Goal: Information Seeking & Learning: Learn about a topic

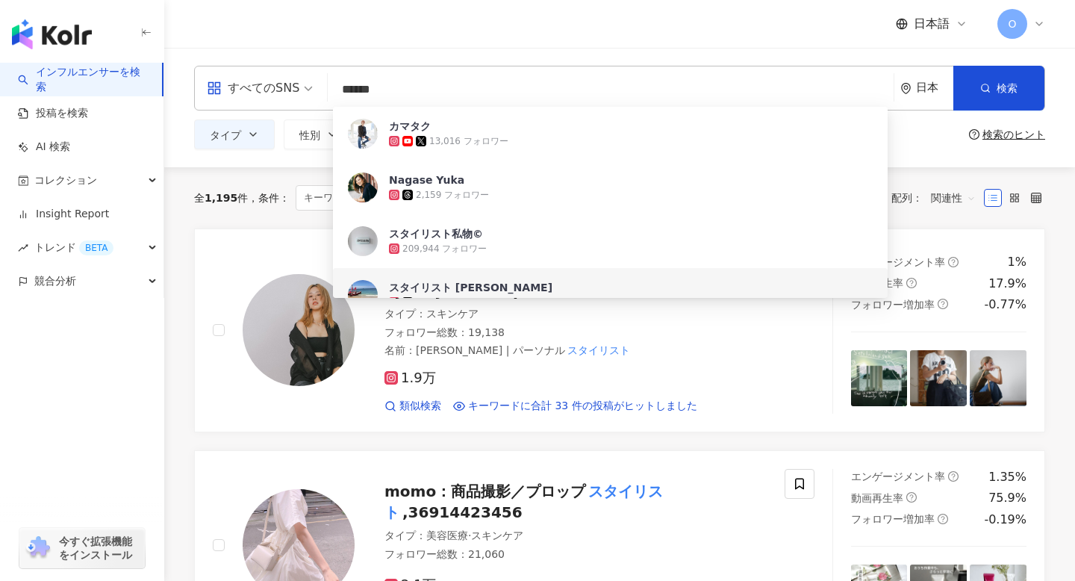
click at [548, 44] on div "日本語 O" at bounding box center [619, 24] width 851 height 48
click at [483, 81] on input "******" at bounding box center [611, 89] width 554 height 28
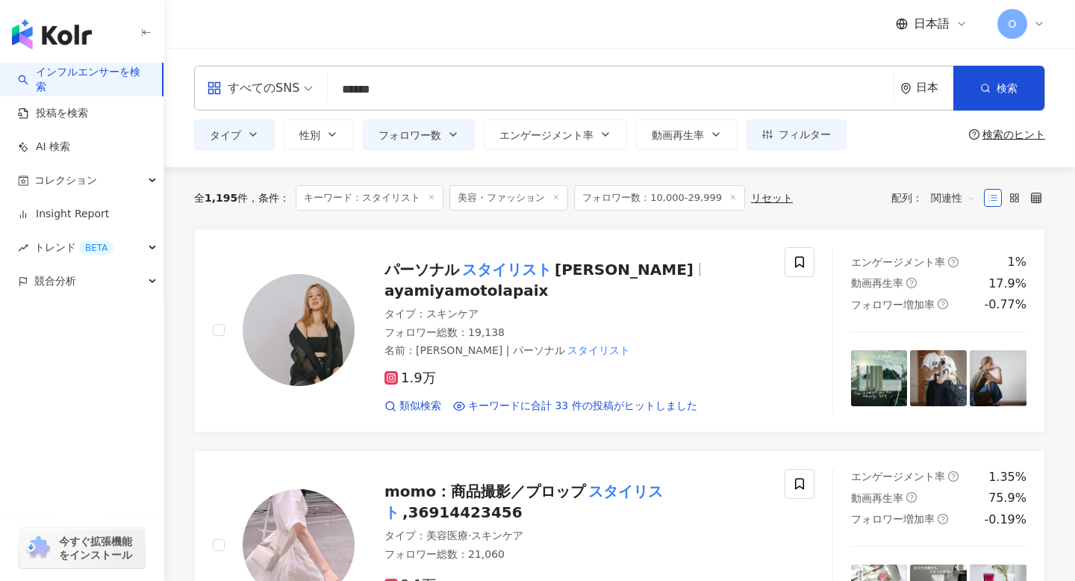
click at [482, 34] on div "日本語 O" at bounding box center [619, 24] width 851 height 48
click at [499, 82] on input "******" at bounding box center [611, 89] width 554 height 28
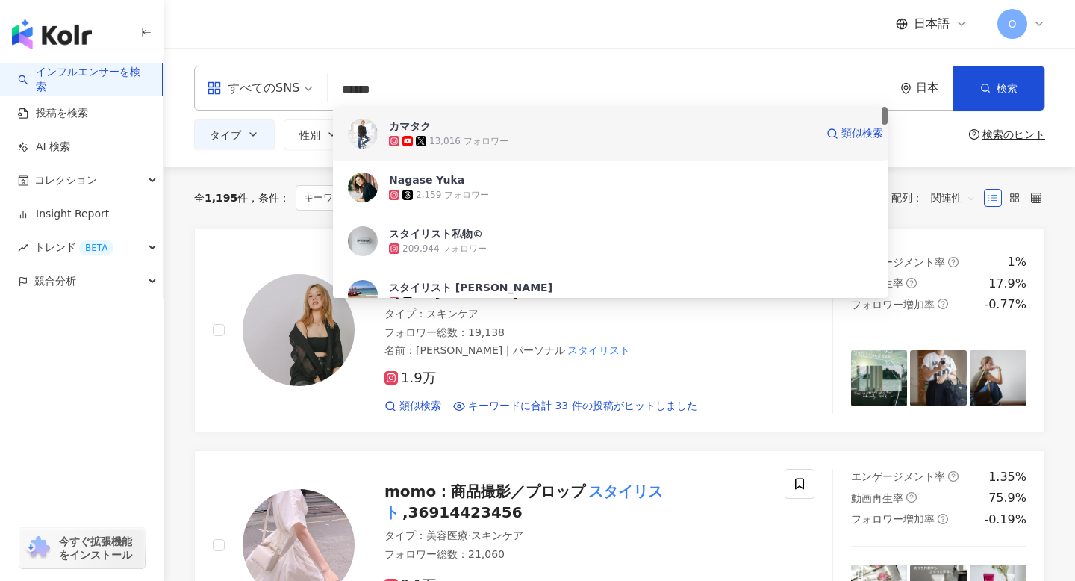
click at [364, 146] on img at bounding box center [363, 134] width 30 height 30
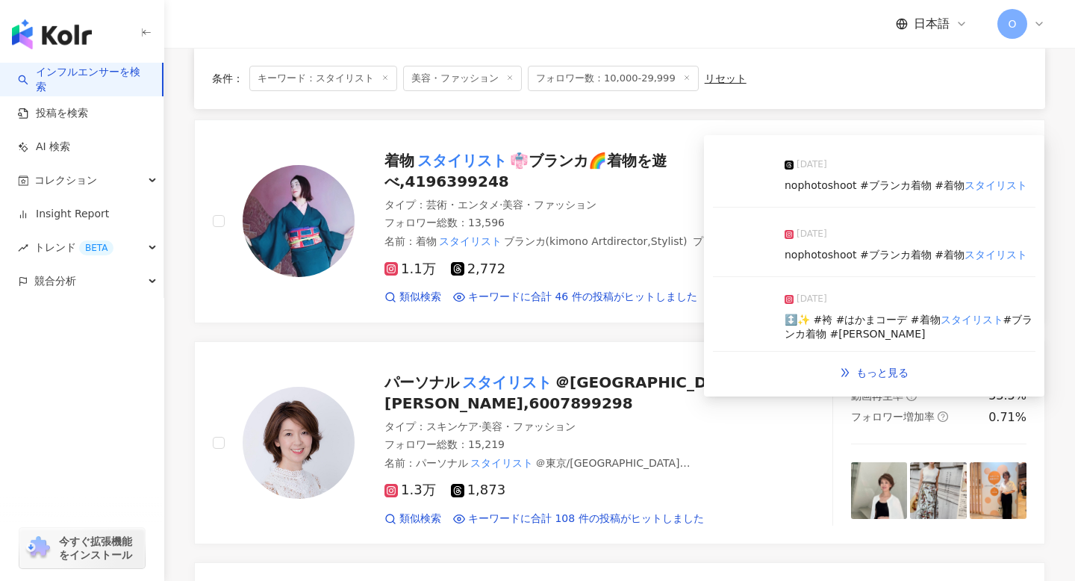
scroll to position [547, 0]
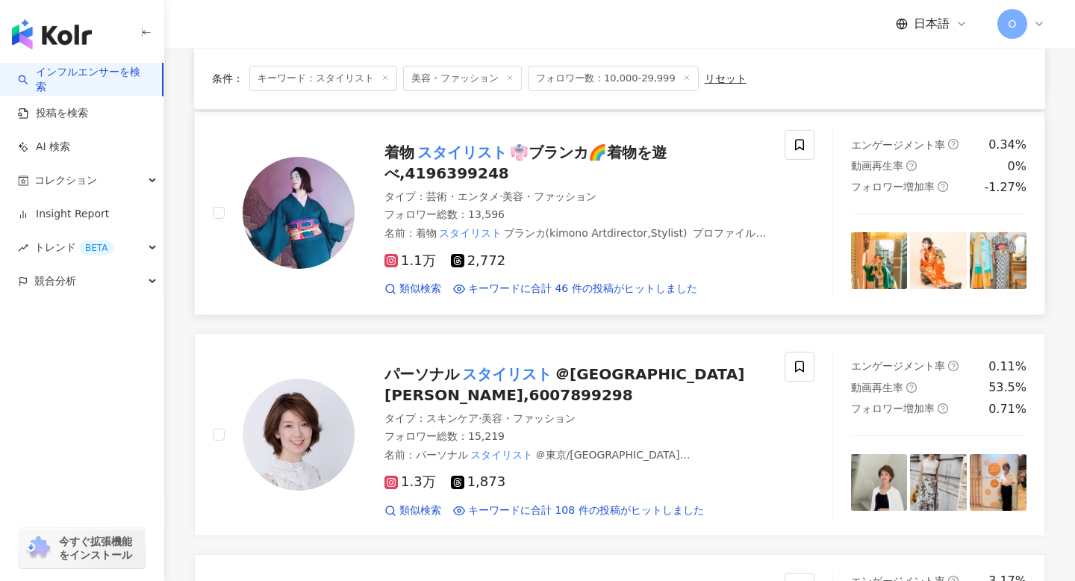
click at [396, 254] on icon at bounding box center [391, 260] width 13 height 13
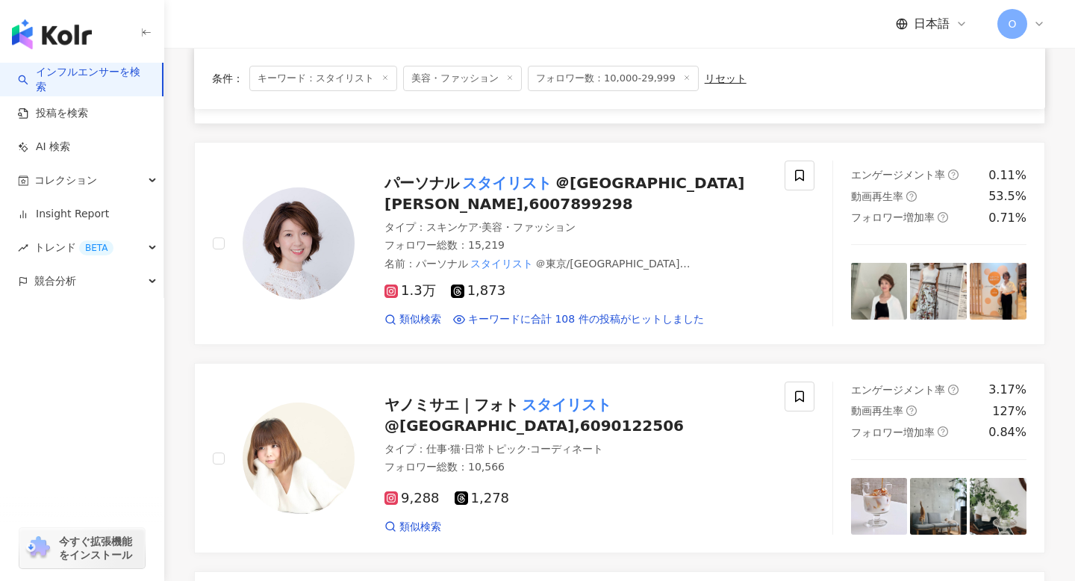
scroll to position [736, 0]
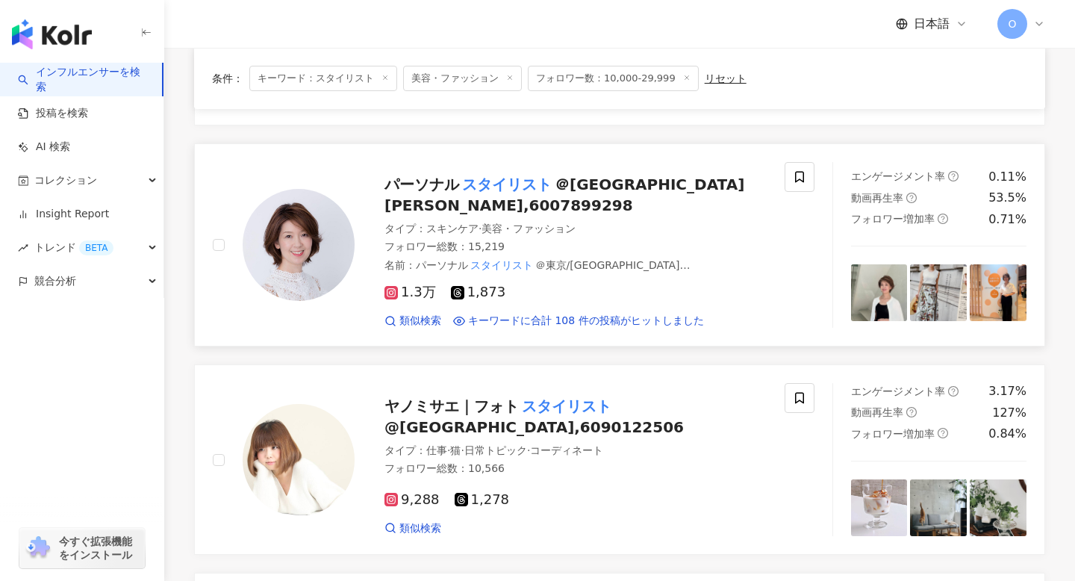
click at [394, 289] on icon at bounding box center [391, 292] width 7 height 7
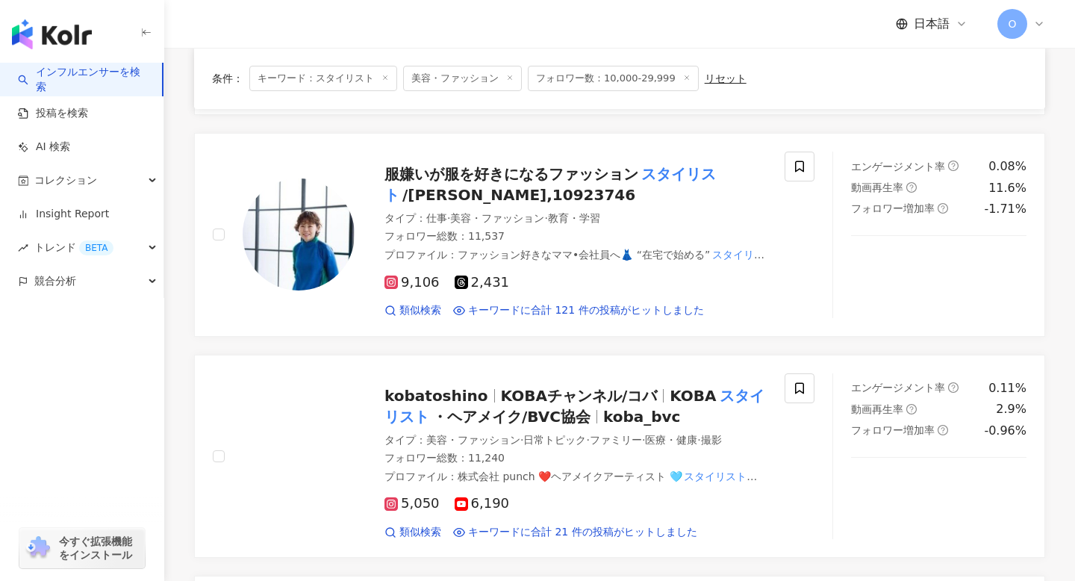
scroll to position [1845, 0]
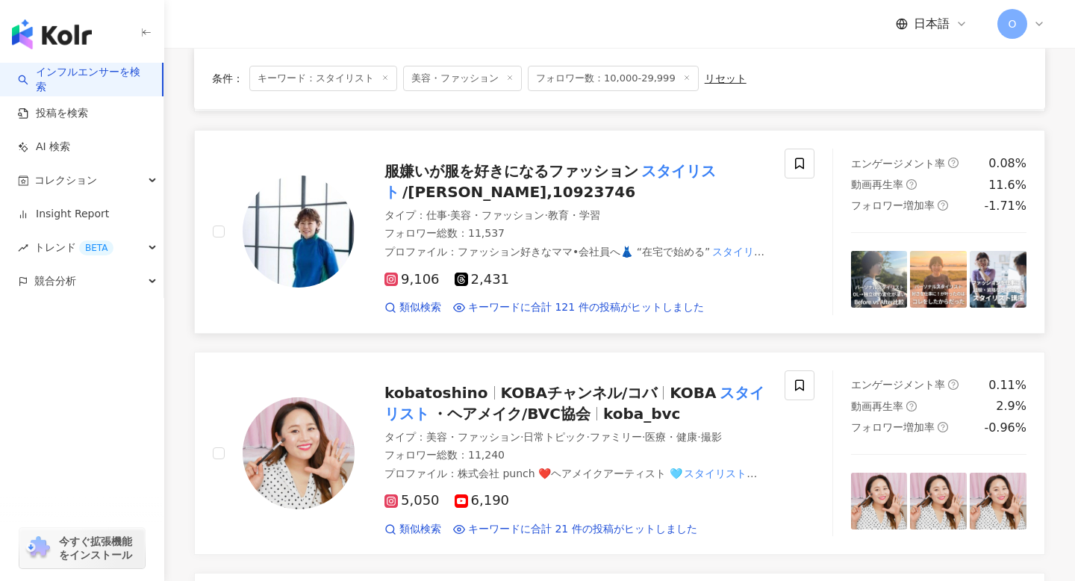
click at [391, 278] on icon at bounding box center [391, 279] width 3 height 3
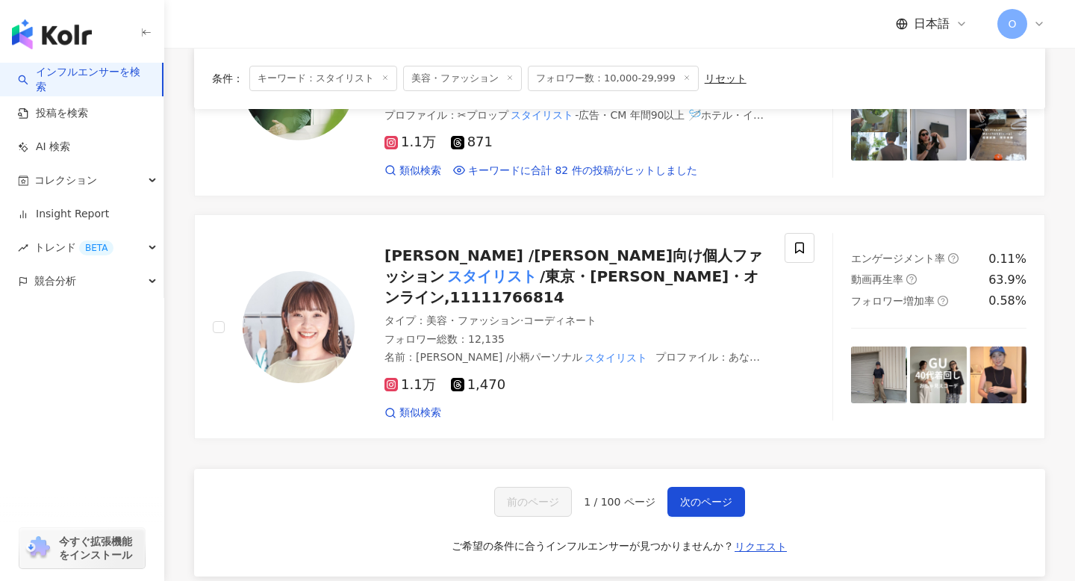
scroll to position [2447, 0]
click at [396, 377] on icon at bounding box center [391, 383] width 13 height 13
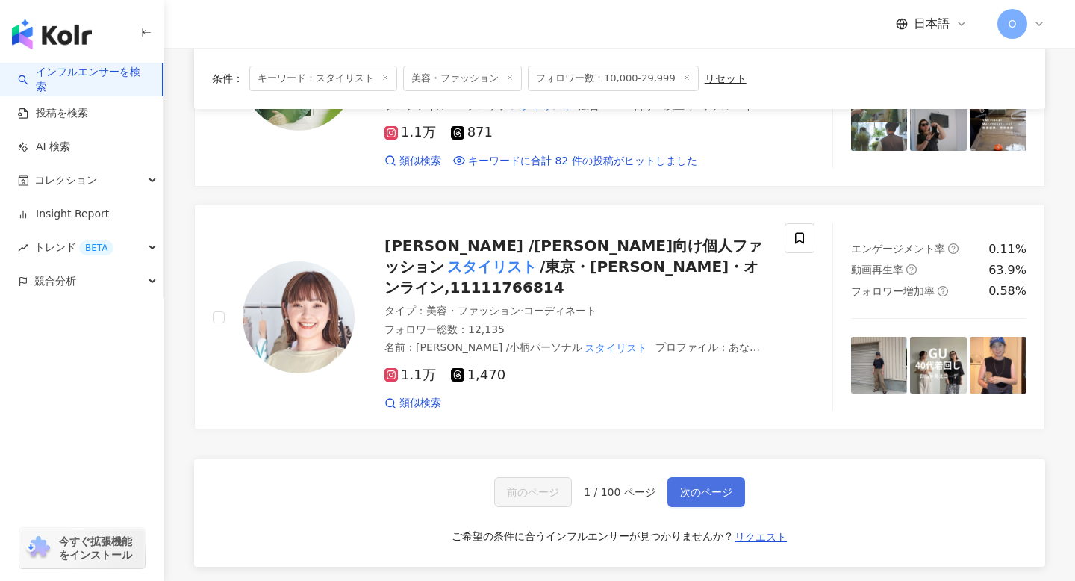
click at [698, 486] on span "次のページ" at bounding box center [706, 492] width 52 height 12
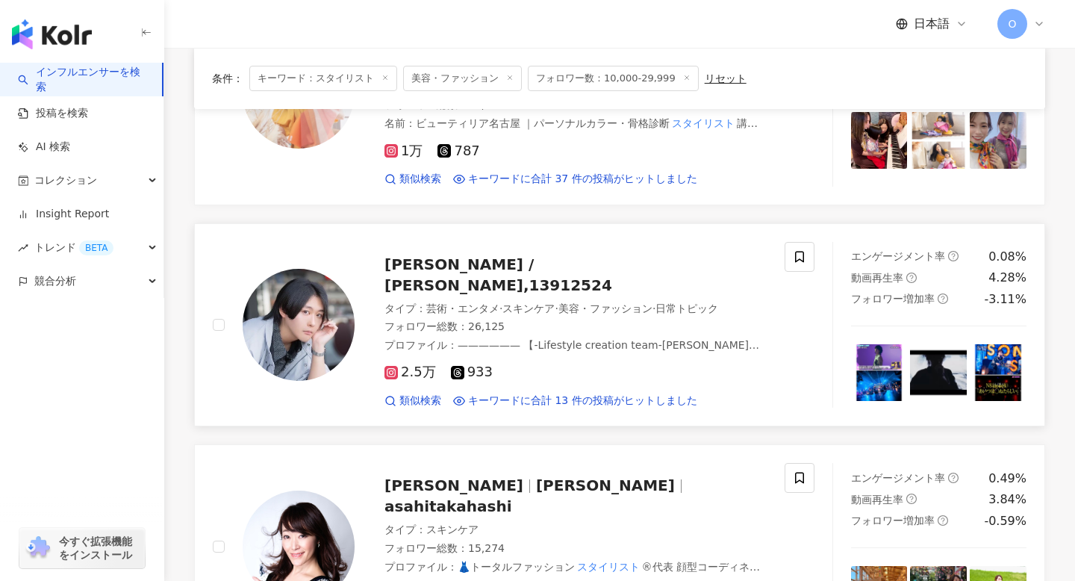
scroll to position [549, 0]
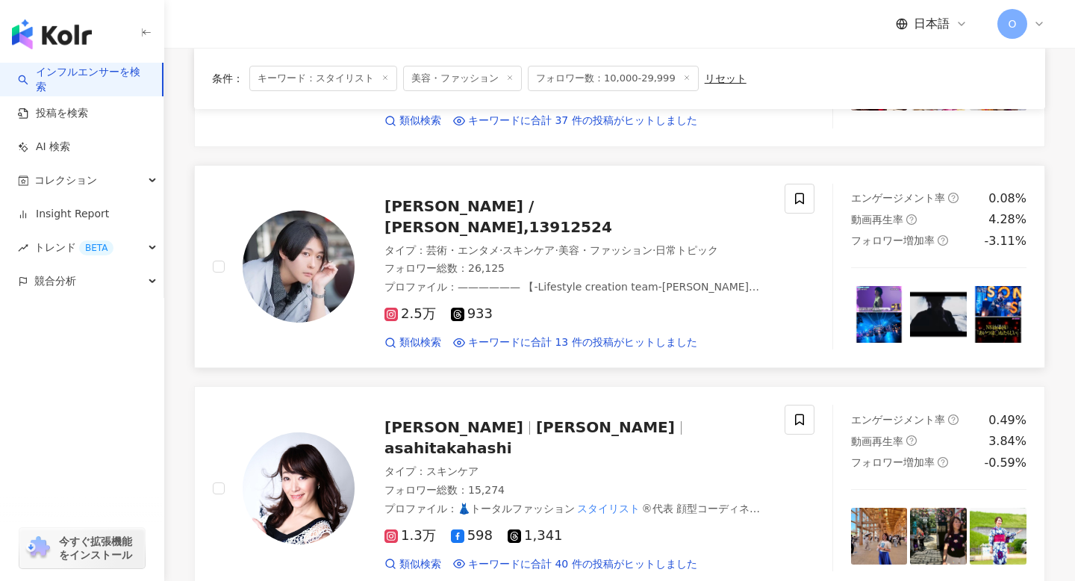
click at [391, 313] on icon at bounding box center [391, 314] width 3 height 3
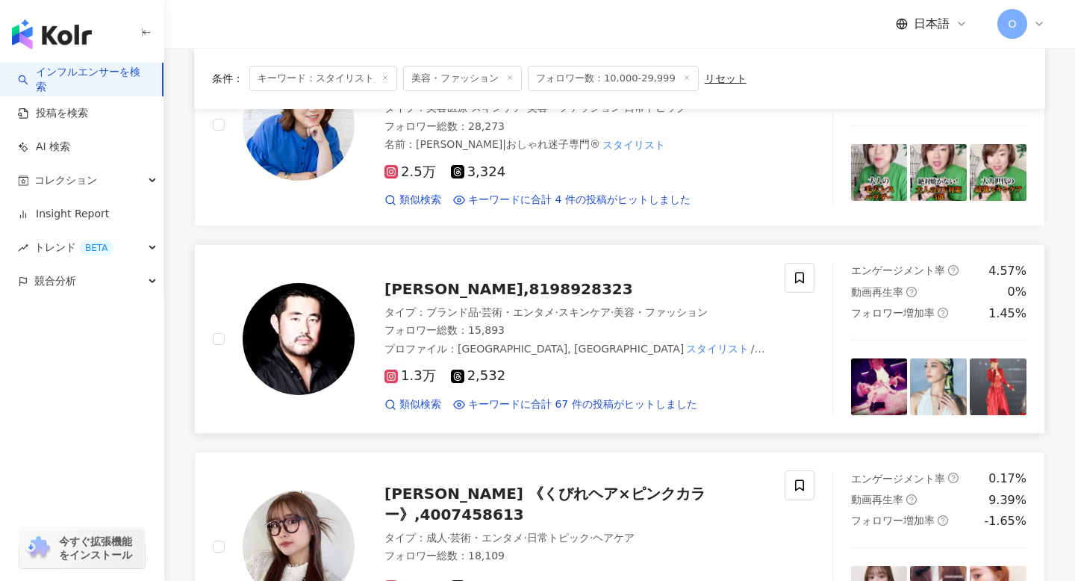
scroll to position [1137, 0]
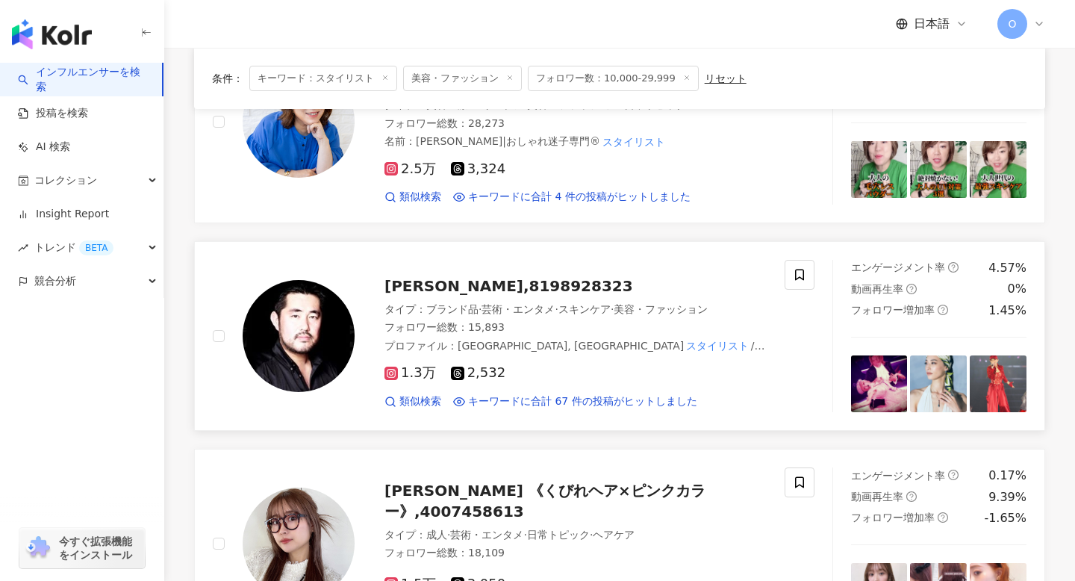
click at [391, 370] on icon at bounding box center [391, 373] width 7 height 7
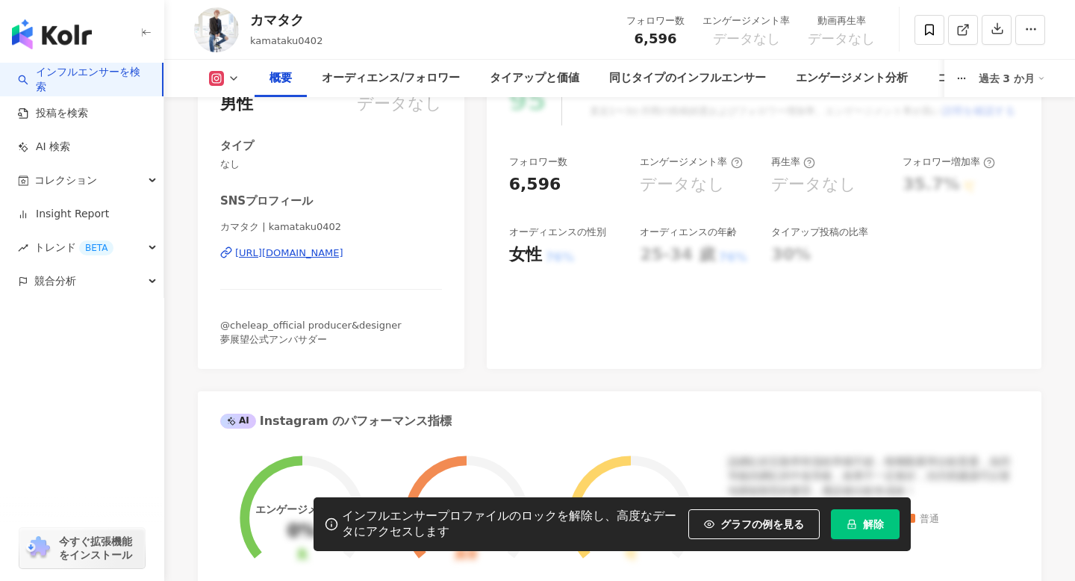
click at [328, 251] on div "https://www.instagram.com/kamataku0402/" at bounding box center [289, 252] width 108 height 13
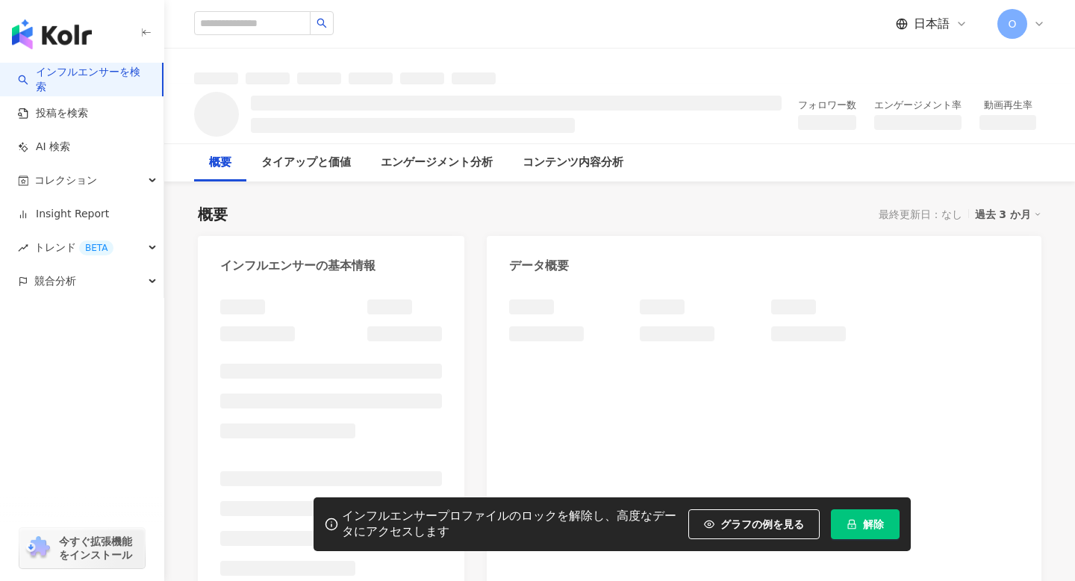
scroll to position [259, 0]
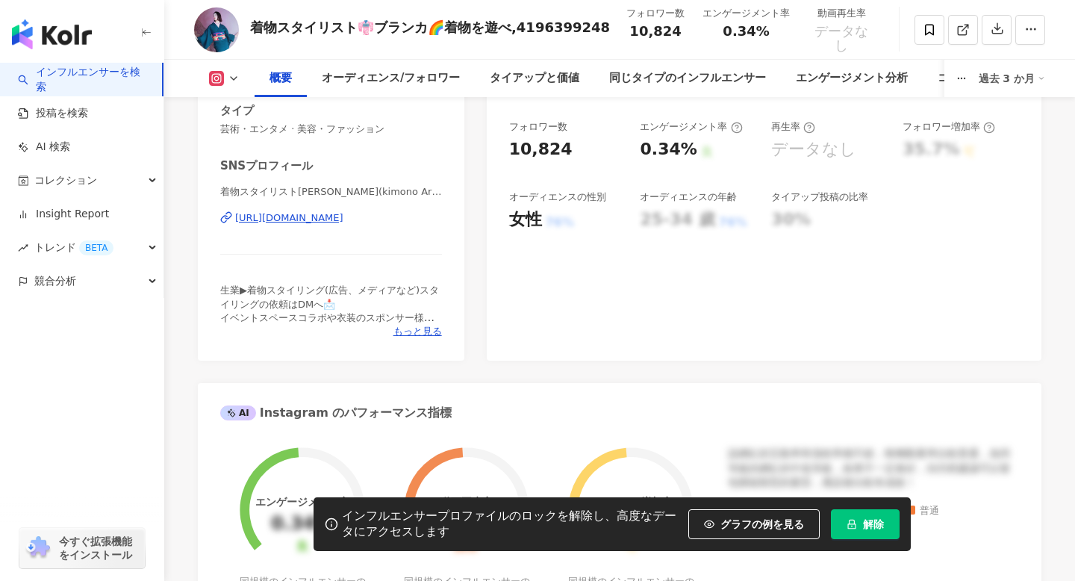
scroll to position [308, 0]
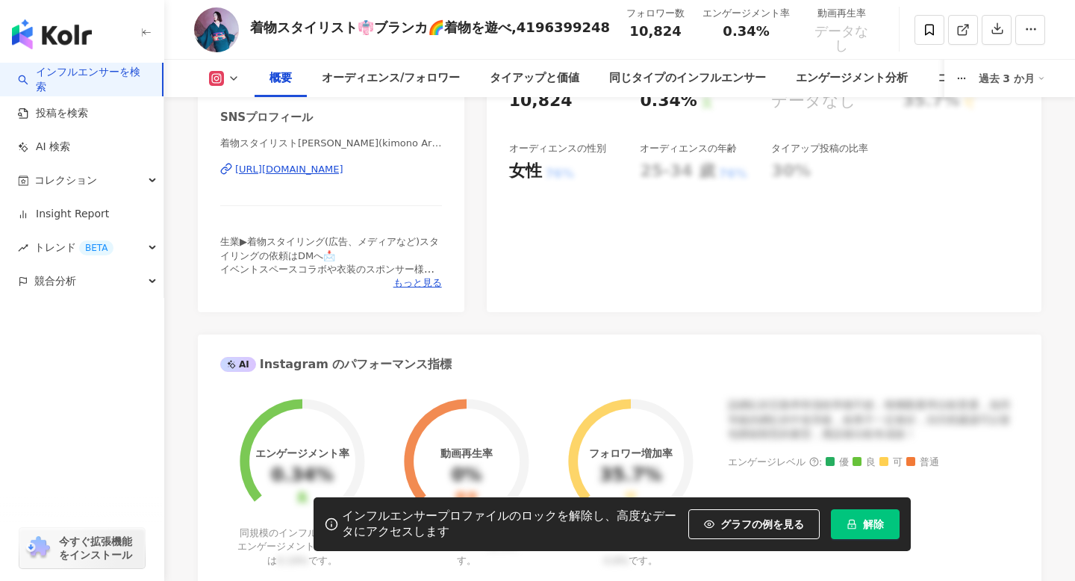
click at [246, 172] on div "https://www.instagram.com/kimonostylist_blanca_/" at bounding box center [289, 169] width 108 height 13
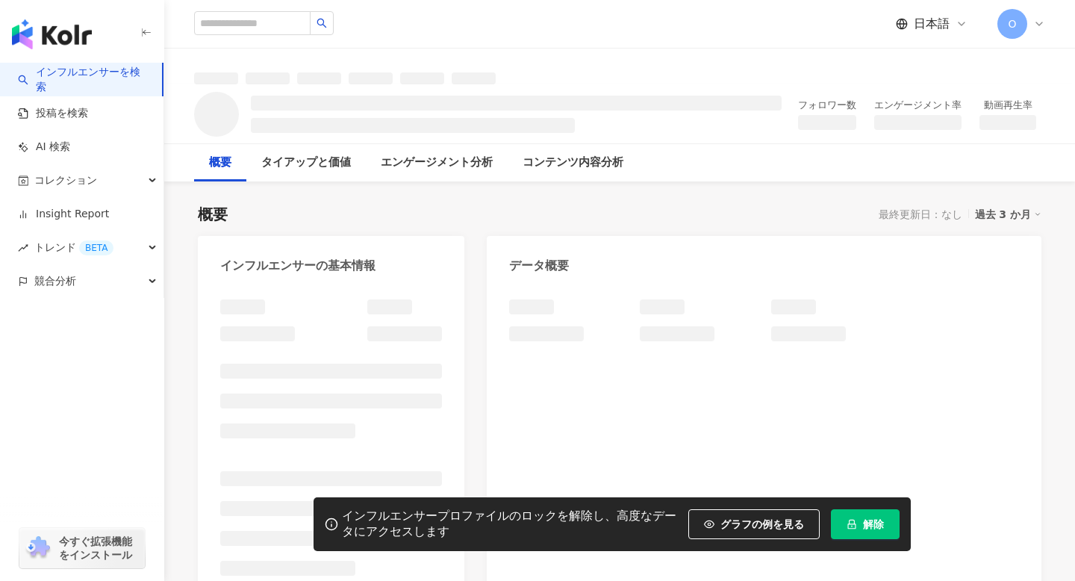
scroll to position [60, 0]
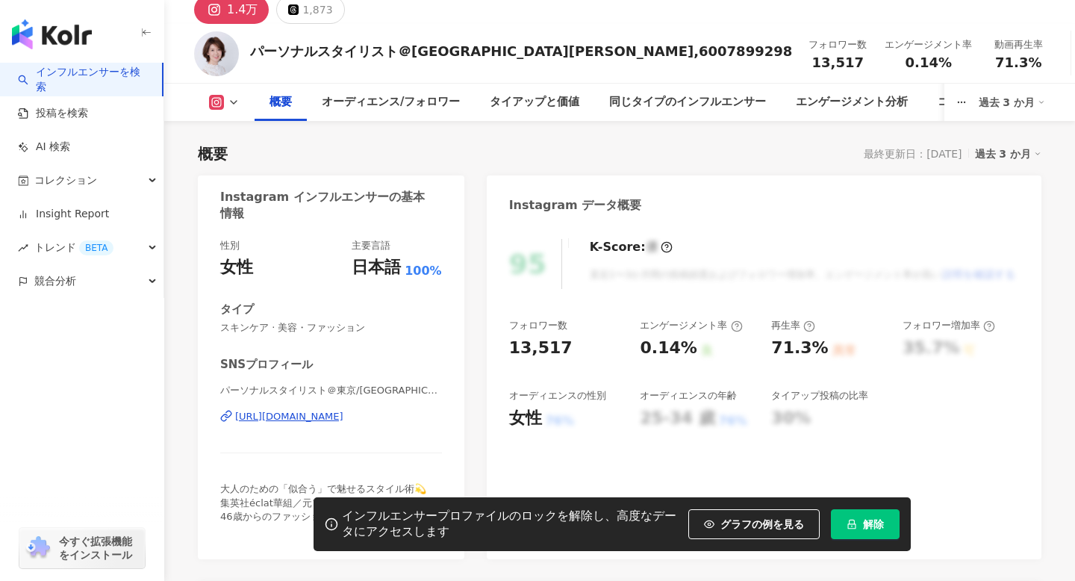
scroll to position [55, 0]
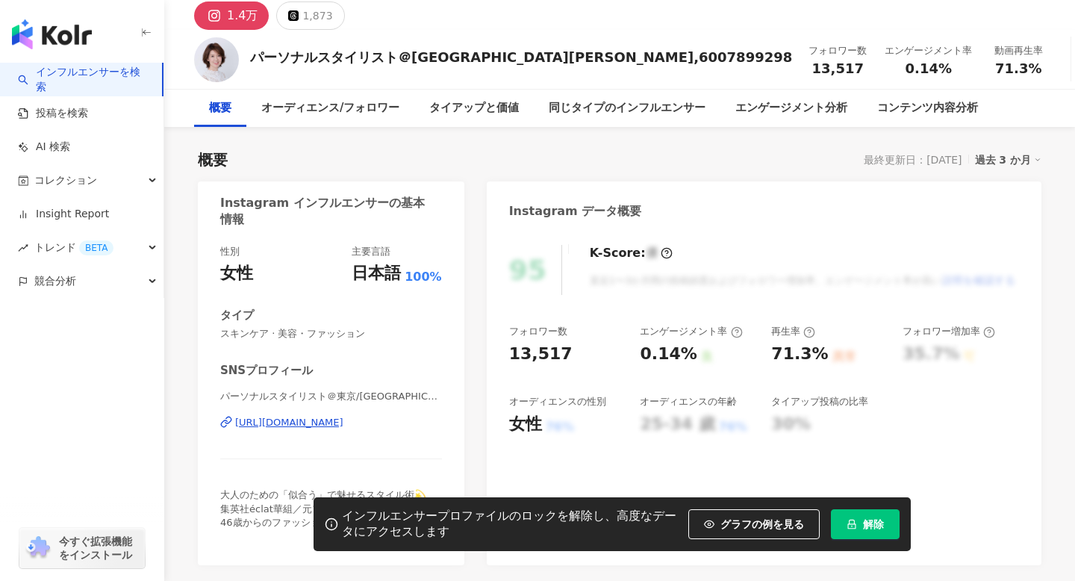
click at [226, 418] on icon at bounding box center [229, 420] width 6 height 7
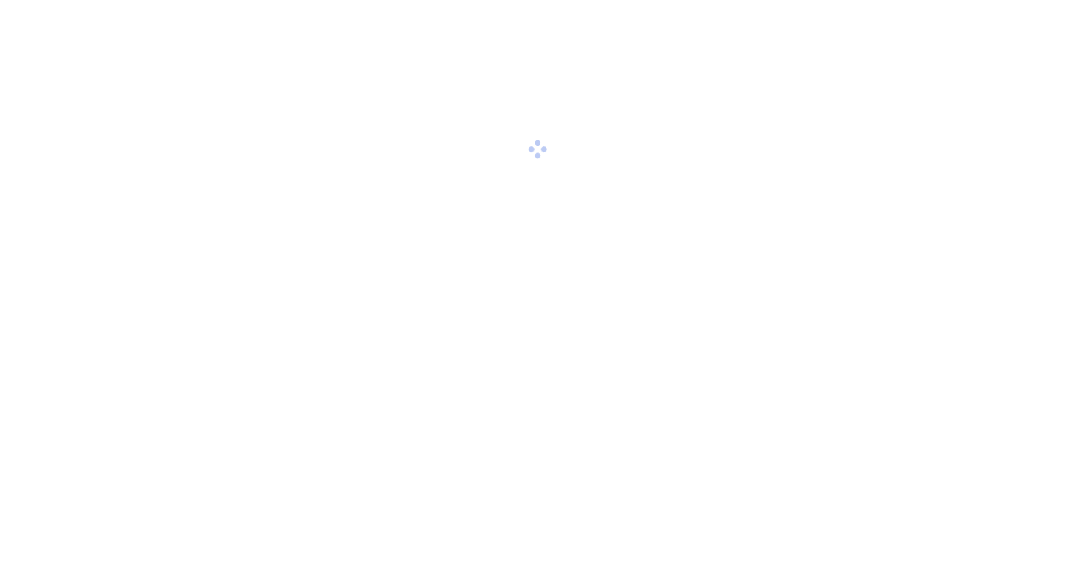
scroll to position [13, 0]
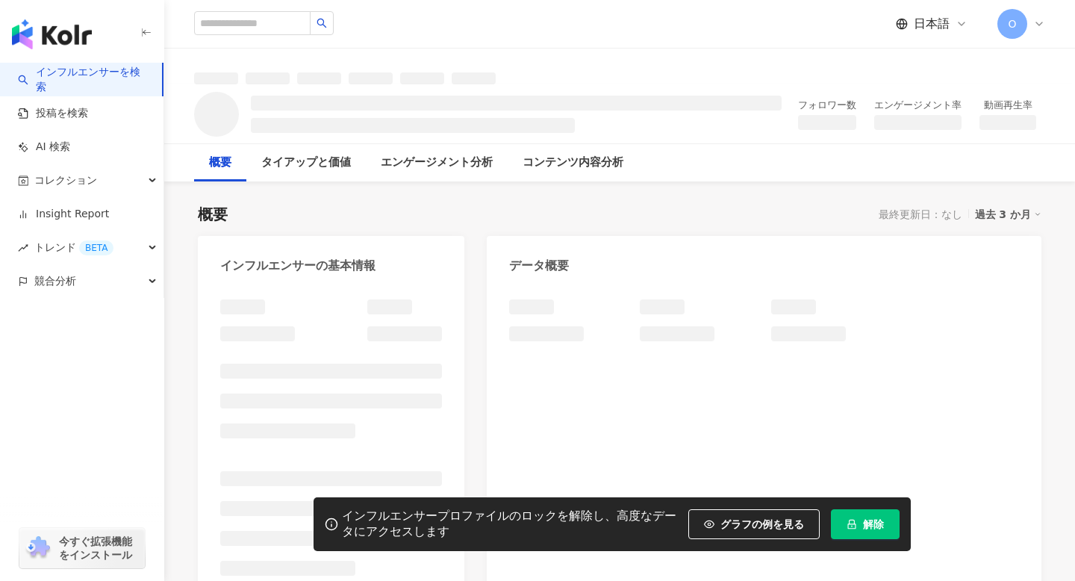
scroll to position [84, 0]
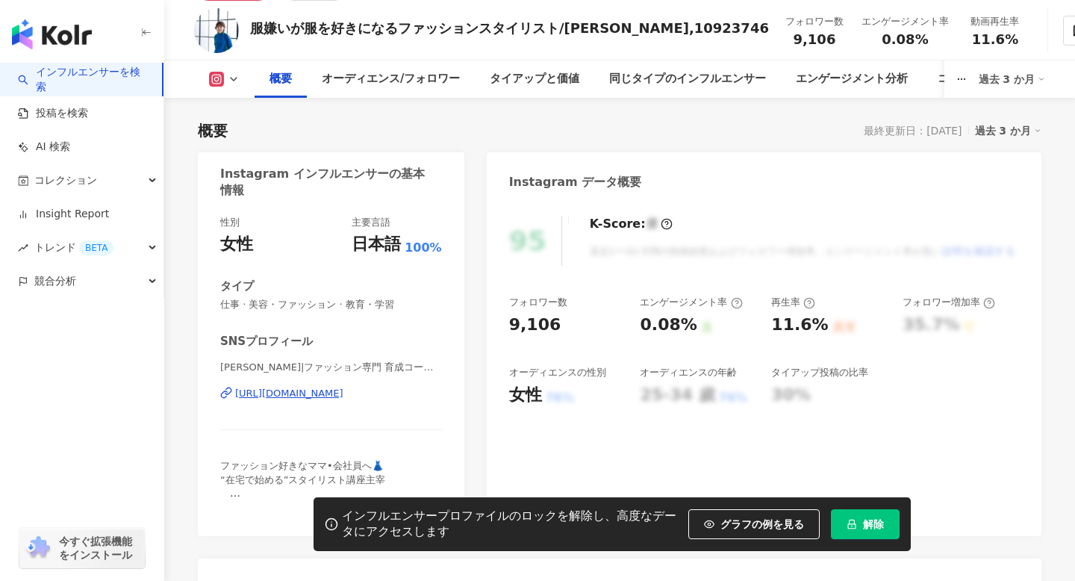
scroll to position [242, 0]
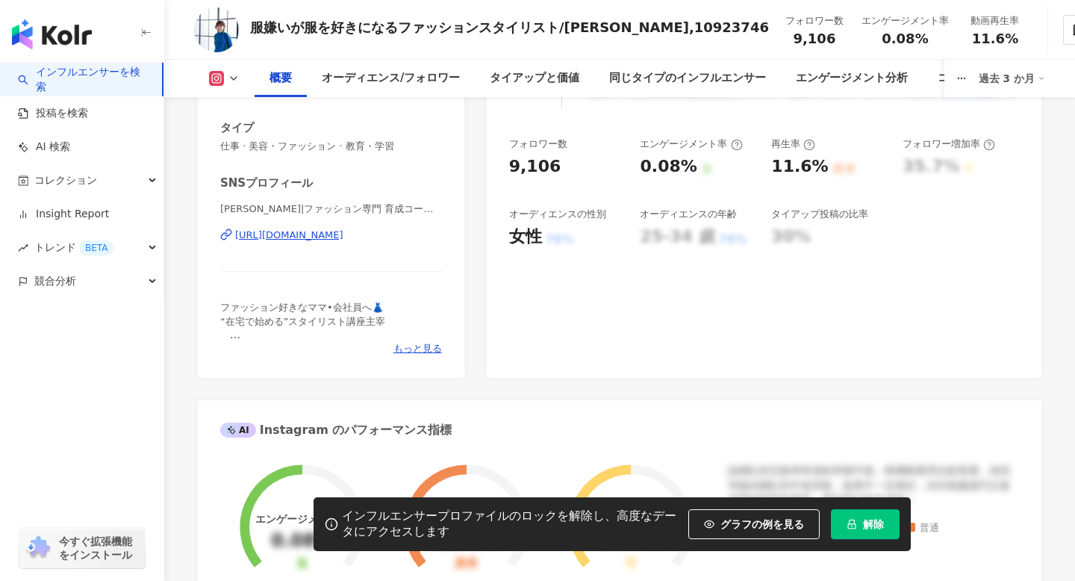
click at [344, 236] on div "[URL][DOMAIN_NAME]" at bounding box center [289, 235] width 108 height 13
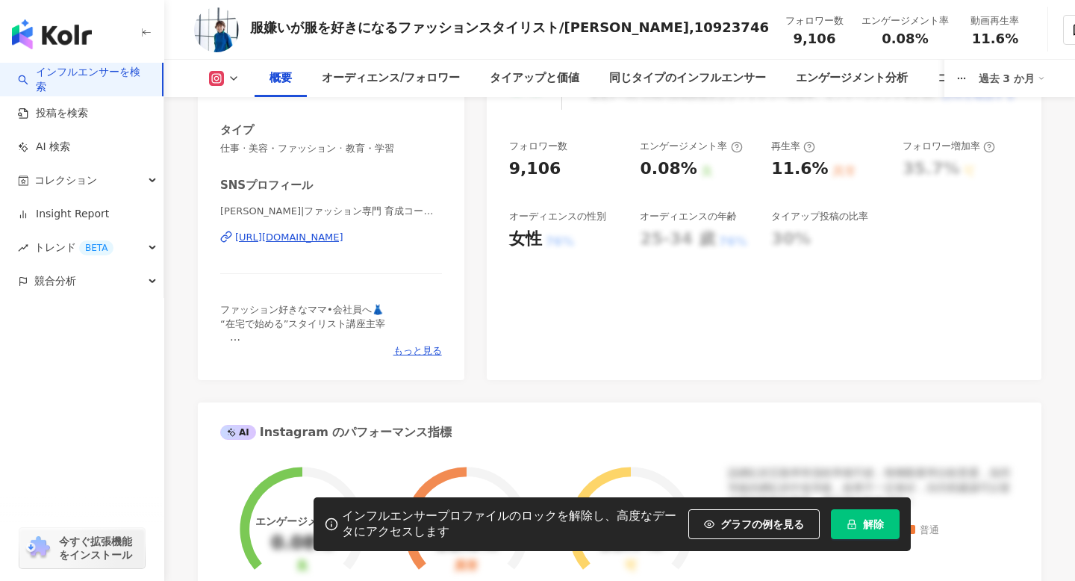
scroll to position [0, 0]
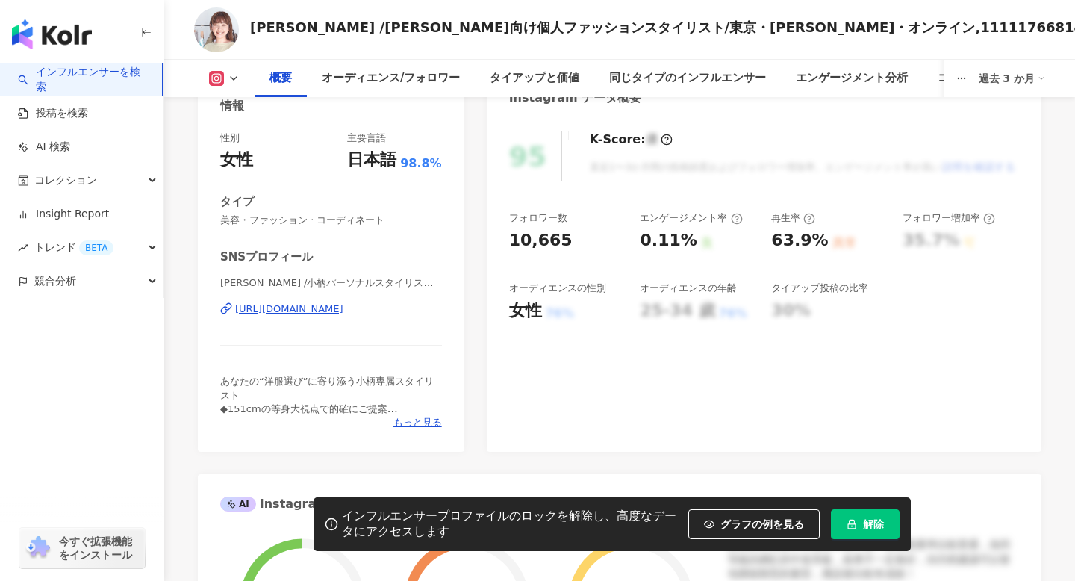
scroll to position [179, 0]
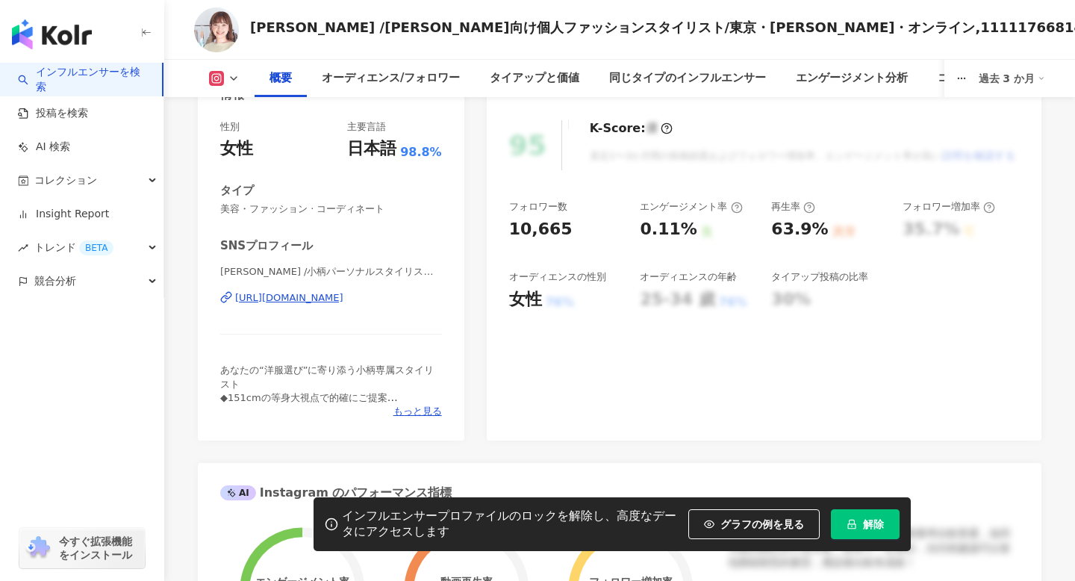
click at [228, 299] on icon at bounding box center [226, 297] width 12 height 12
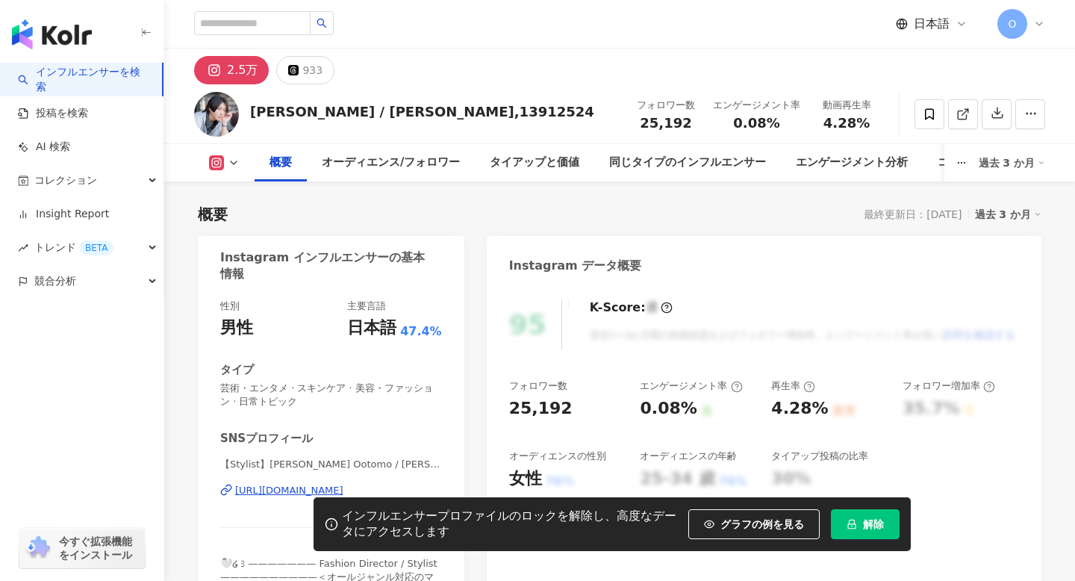
scroll to position [334, 0]
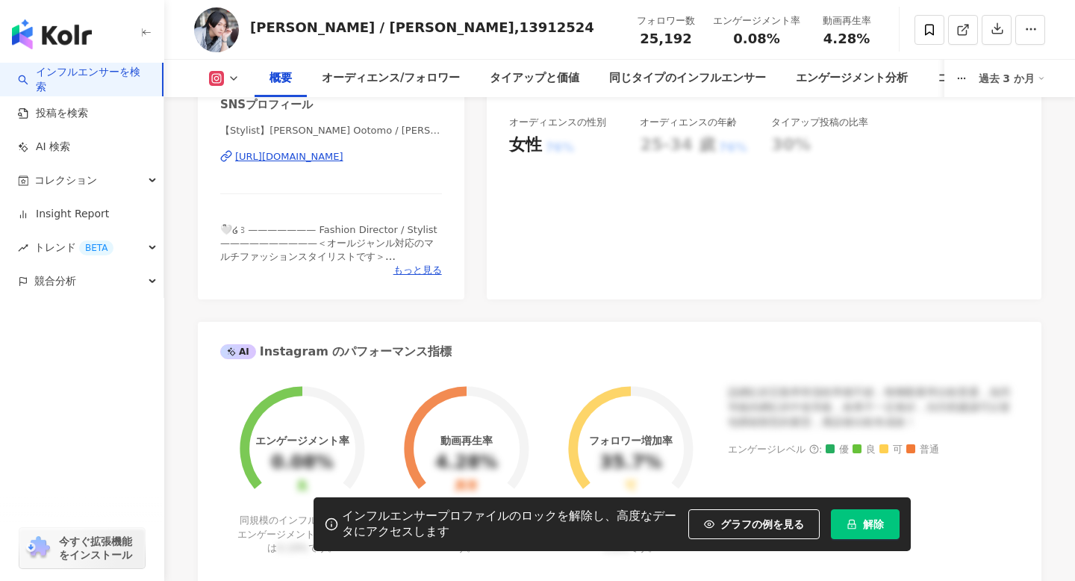
click at [226, 155] on icon at bounding box center [226, 156] width 12 height 12
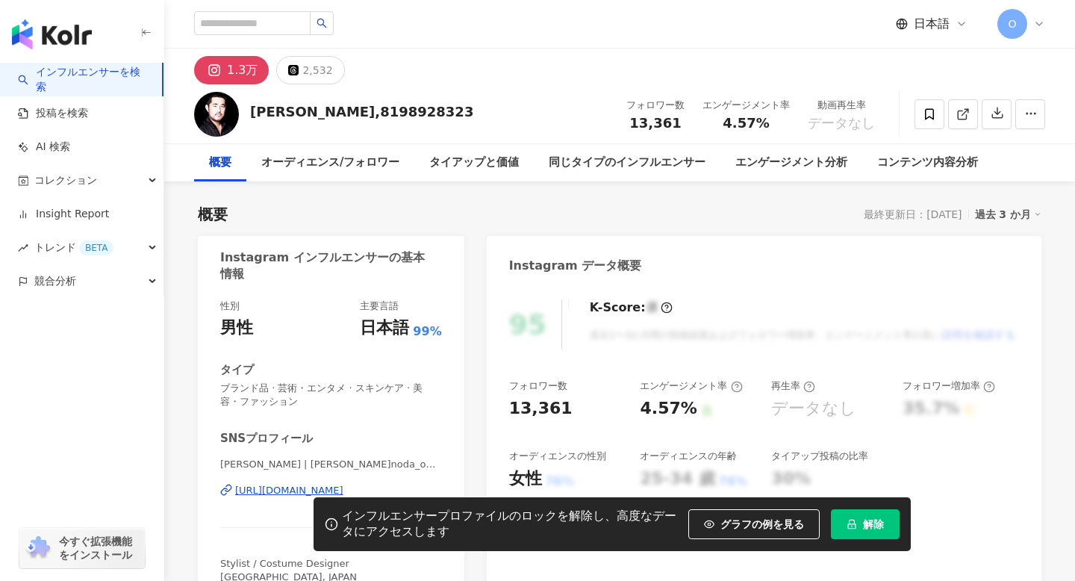
click at [228, 486] on icon at bounding box center [226, 490] width 12 height 12
